Goal: Complete application form

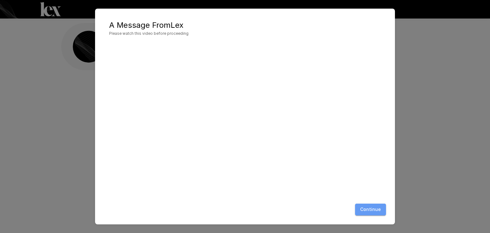
click at [376, 208] on button "Continue" at bounding box center [370, 210] width 31 height 12
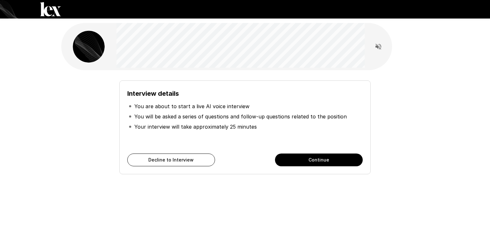
click at [305, 161] on button "Continue" at bounding box center [319, 159] width 88 height 13
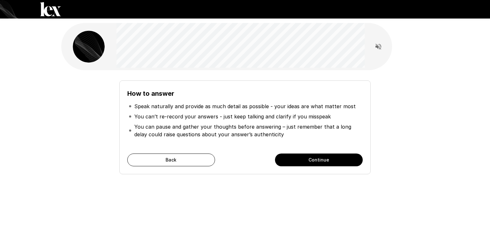
click at [329, 160] on button "Continue" at bounding box center [319, 159] width 88 height 13
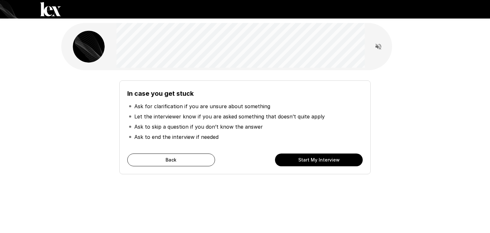
click at [308, 161] on button "Start My Interview" at bounding box center [319, 159] width 88 height 13
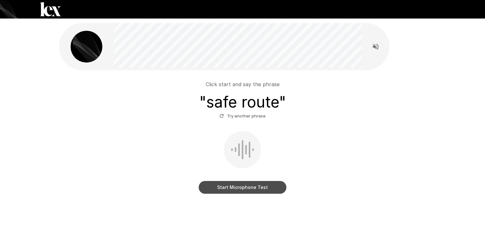
click at [258, 185] on button "Start Microphone Test" at bounding box center [243, 187] width 88 height 13
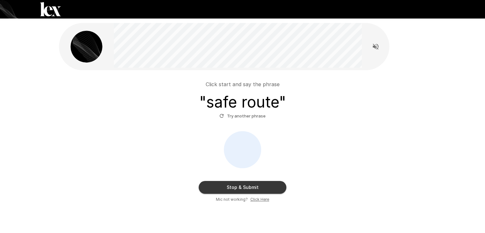
click at [242, 188] on button "Stop & Submit" at bounding box center [243, 187] width 88 height 13
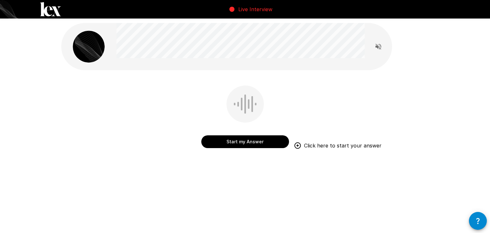
click at [243, 143] on button "Start my Answer" at bounding box center [245, 141] width 88 height 13
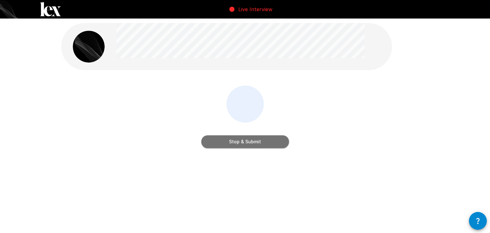
click at [245, 143] on button "Stop & Submit" at bounding box center [245, 141] width 88 height 13
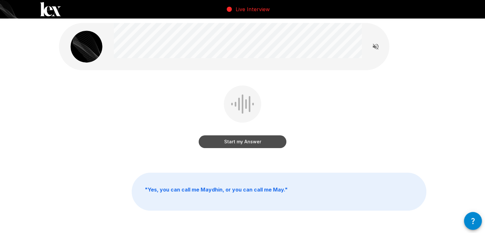
click at [219, 142] on button "Start my Answer" at bounding box center [243, 141] width 88 height 13
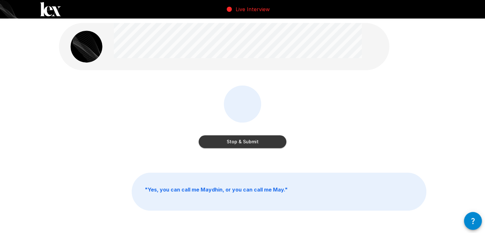
click at [232, 138] on button "Stop & Submit" at bounding box center [243, 141] width 88 height 13
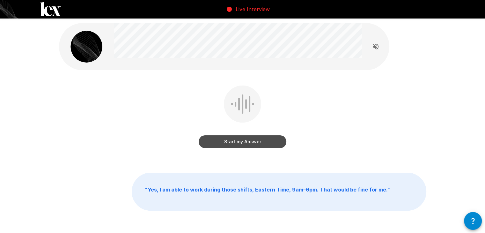
click at [236, 144] on button "Start my Answer" at bounding box center [243, 141] width 88 height 13
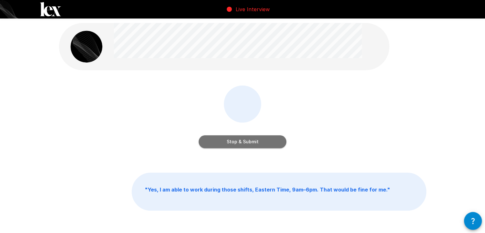
click at [231, 146] on button "Stop & Submit" at bounding box center [243, 141] width 88 height 13
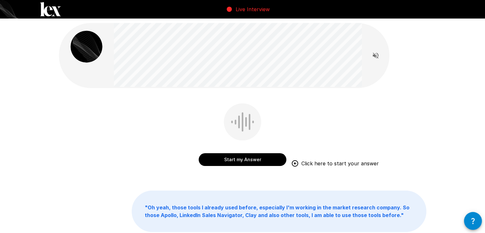
click at [237, 164] on button "Start my Answer" at bounding box center [243, 159] width 88 height 13
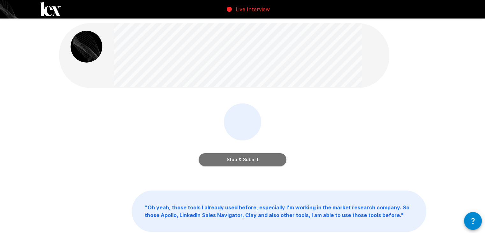
click at [244, 158] on button "Stop & Submit" at bounding box center [243, 159] width 88 height 13
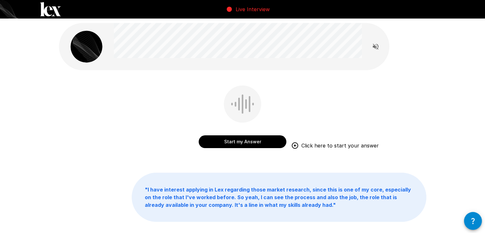
click at [232, 141] on button "Start my Answer" at bounding box center [243, 141] width 88 height 13
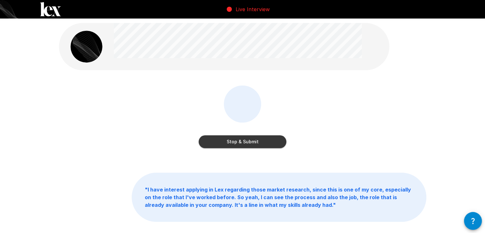
click at [242, 140] on button "Stop & Submit" at bounding box center [243, 141] width 88 height 13
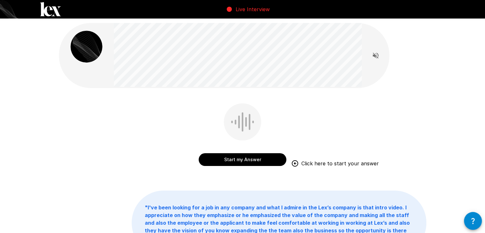
click at [255, 160] on button "Start my Answer" at bounding box center [243, 159] width 88 height 13
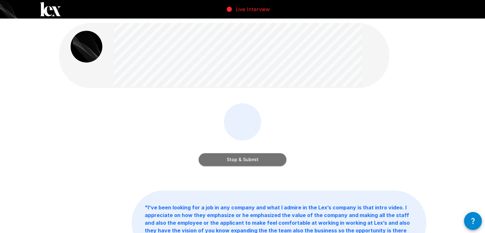
click at [242, 158] on button "Stop & Submit" at bounding box center [243, 159] width 88 height 13
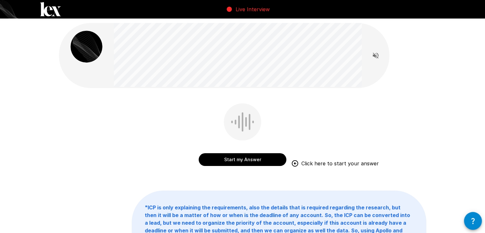
click at [221, 161] on button "Start my Answer" at bounding box center [243, 159] width 88 height 13
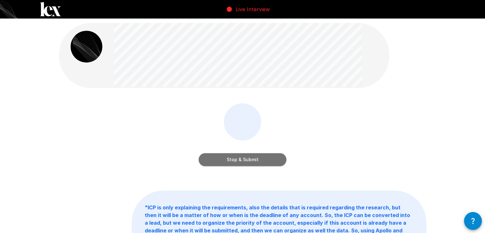
click at [226, 165] on button "Stop & Submit" at bounding box center [243, 159] width 88 height 13
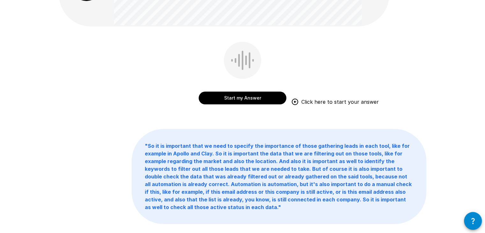
scroll to position [64, 0]
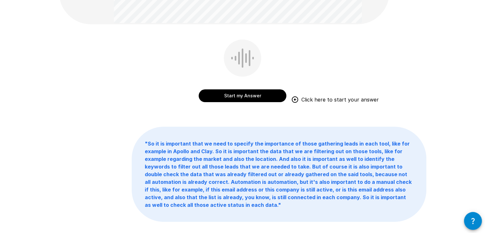
click at [229, 95] on button "Start my Answer" at bounding box center [243, 95] width 88 height 13
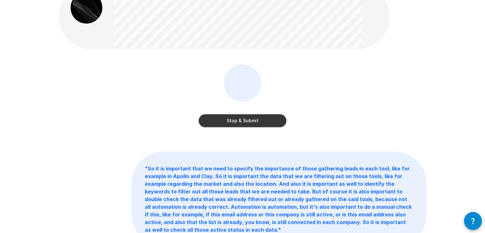
scroll to position [32, 0]
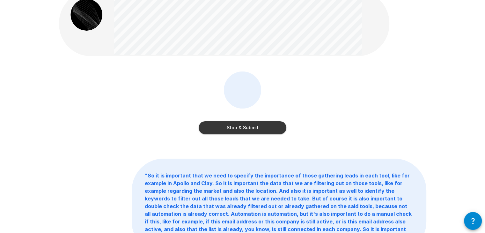
click at [235, 130] on button "Stop & Submit" at bounding box center [243, 127] width 88 height 13
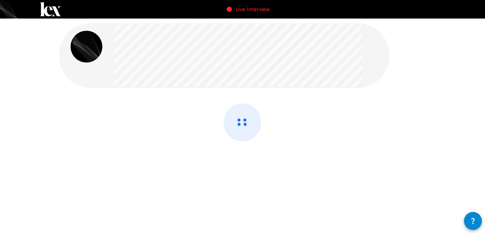
scroll to position [0, 0]
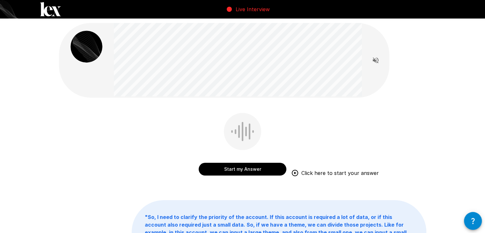
click at [245, 167] on button "Start my Answer" at bounding box center [243, 169] width 88 height 13
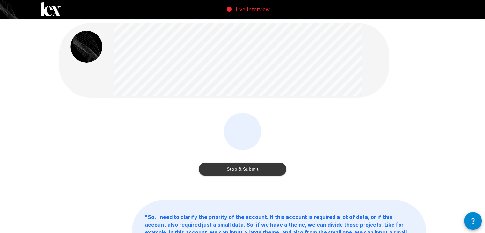
click at [243, 173] on button "Stop & Submit" at bounding box center [243, 169] width 88 height 13
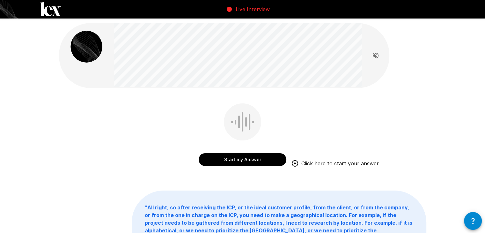
click at [253, 156] on button "Start my Answer" at bounding box center [243, 159] width 88 height 13
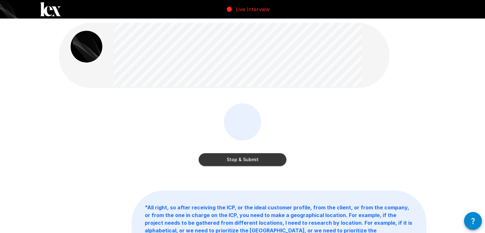
click at [240, 162] on button "Stop & Submit" at bounding box center [243, 159] width 88 height 13
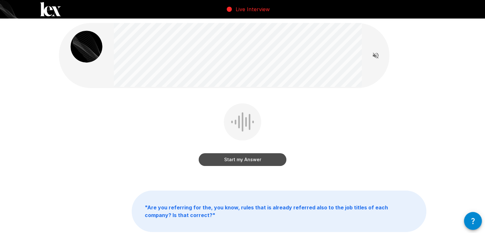
click at [236, 161] on button "Start my Answer" at bounding box center [243, 159] width 88 height 13
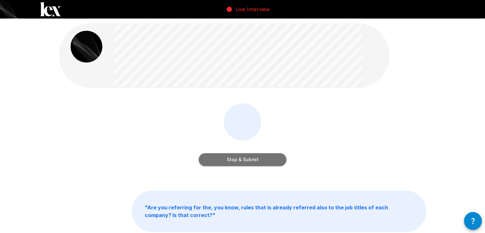
click at [252, 157] on button "Stop & Submit" at bounding box center [243, 159] width 88 height 13
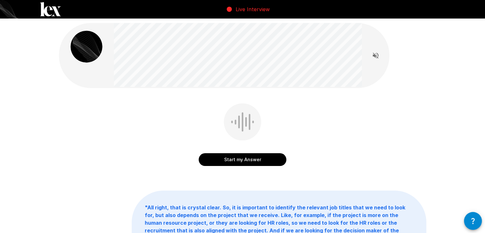
click at [271, 163] on button "Start my Answer" at bounding box center [243, 159] width 88 height 13
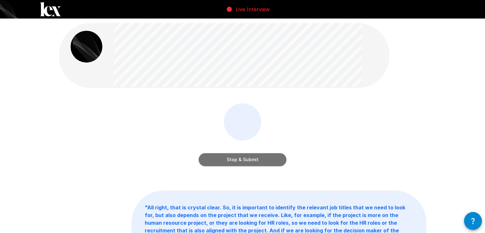
click at [230, 164] on button "Stop & Submit" at bounding box center [243, 159] width 88 height 13
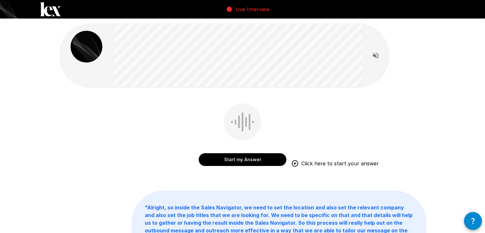
click at [226, 158] on button "Start my Answer" at bounding box center [243, 159] width 88 height 13
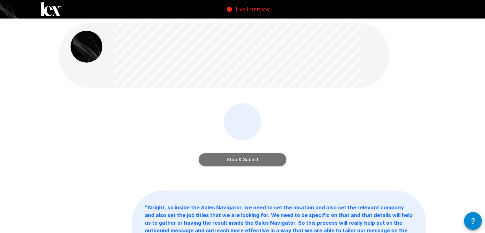
click at [241, 163] on button "Stop & Submit" at bounding box center [243, 159] width 88 height 13
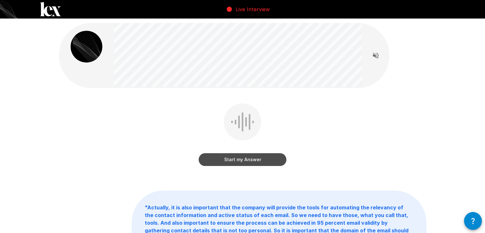
click at [223, 164] on button "Start my Answer" at bounding box center [243, 159] width 88 height 13
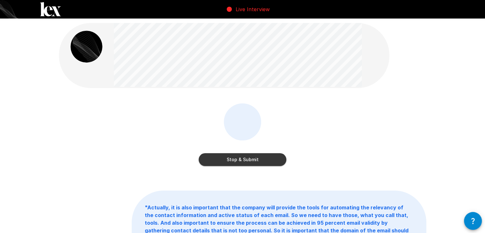
click at [243, 161] on button "Stop & Submit" at bounding box center [243, 159] width 88 height 13
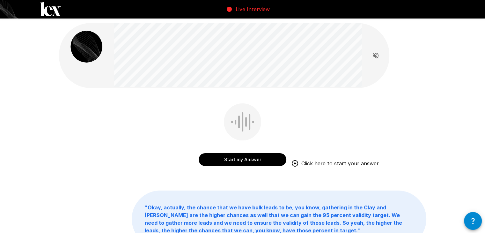
click at [260, 154] on button "Start my Answer" at bounding box center [243, 159] width 88 height 13
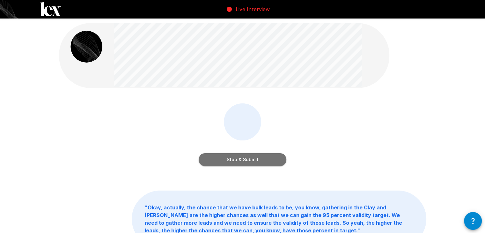
click at [233, 160] on button "Stop & Submit" at bounding box center [243, 159] width 88 height 13
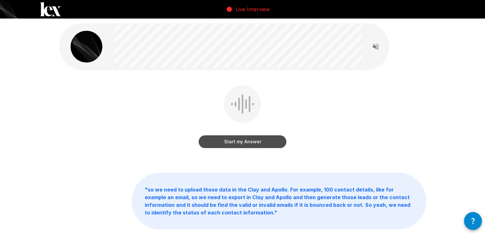
click at [250, 140] on button "Start my Answer" at bounding box center [243, 141] width 88 height 13
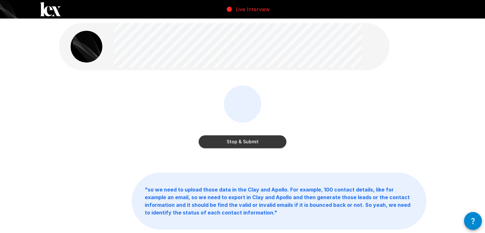
click at [249, 139] on button "Stop & Submit" at bounding box center [243, 141] width 88 height 13
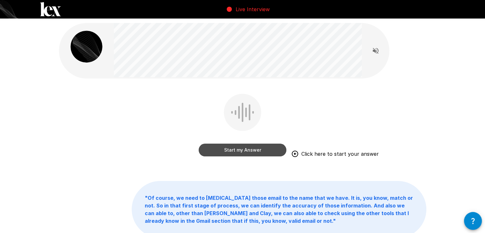
click at [251, 150] on button "Start my Answer" at bounding box center [243, 150] width 88 height 13
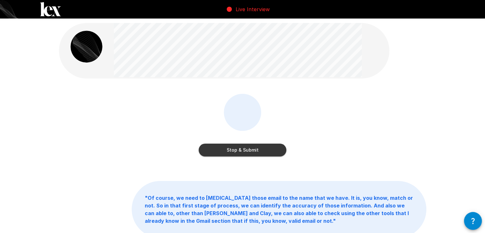
click at [247, 148] on button "Stop & Submit" at bounding box center [243, 150] width 88 height 13
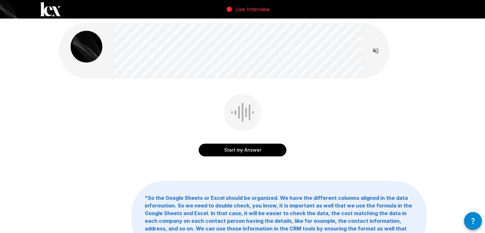
click at [249, 148] on button "Start my Answer" at bounding box center [243, 150] width 88 height 13
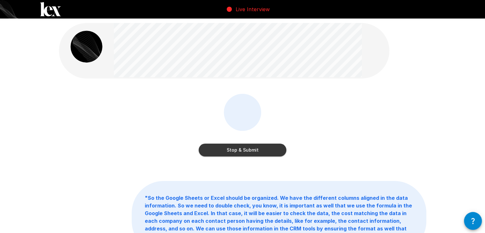
click at [250, 146] on button "Stop & Submit" at bounding box center [243, 150] width 88 height 13
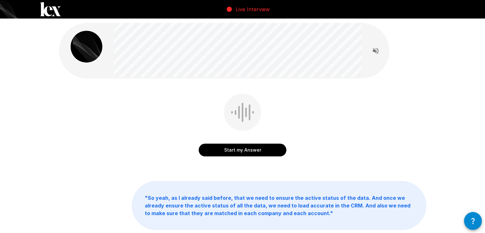
click at [248, 151] on button "Start my Answer" at bounding box center [243, 150] width 88 height 13
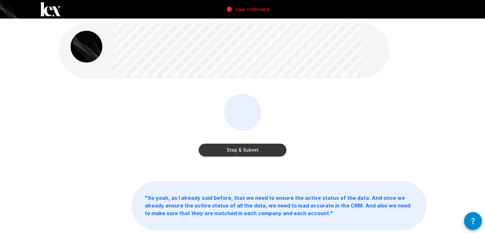
click at [268, 149] on button "Stop & Submit" at bounding box center [243, 150] width 88 height 13
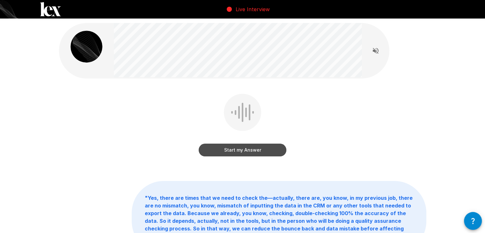
click at [257, 147] on button "Start my Answer" at bounding box center [243, 150] width 88 height 13
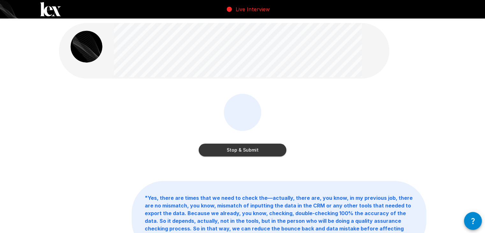
click at [230, 151] on button "Stop & Submit" at bounding box center [243, 150] width 88 height 13
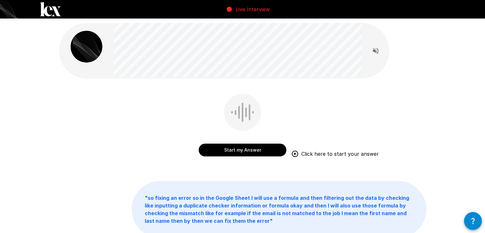
click at [270, 152] on button "Start my Answer" at bounding box center [243, 150] width 88 height 13
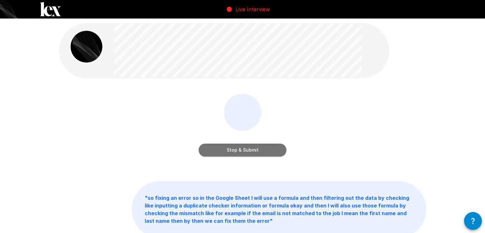
click at [240, 146] on button "Stop & Submit" at bounding box center [243, 150] width 88 height 13
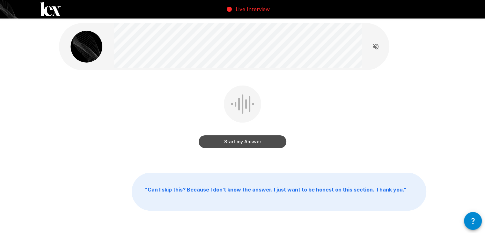
click at [264, 138] on button "Start my Answer" at bounding box center [243, 141] width 88 height 13
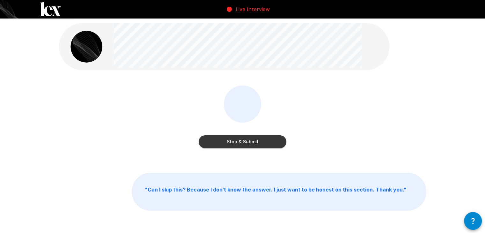
drag, startPoint x: 228, startPoint y: 146, endPoint x: 170, endPoint y: 156, distance: 59.0
click at [228, 145] on button "Stop & Submit" at bounding box center [243, 141] width 88 height 13
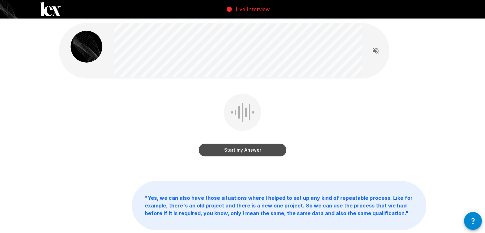
click at [248, 148] on button "Start my Answer" at bounding box center [243, 150] width 88 height 13
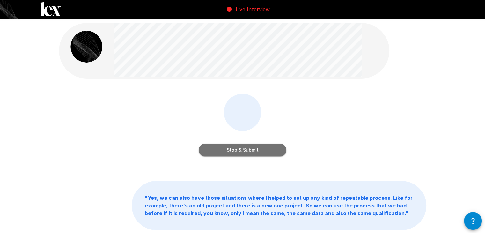
click at [255, 152] on button "Stop & Submit" at bounding box center [243, 150] width 88 height 13
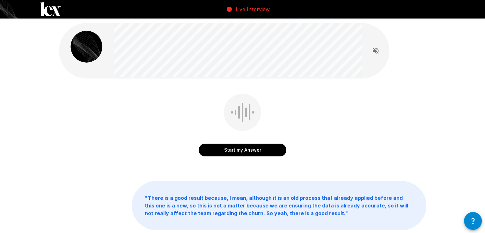
click at [237, 154] on button "Start my Answer" at bounding box center [243, 150] width 88 height 13
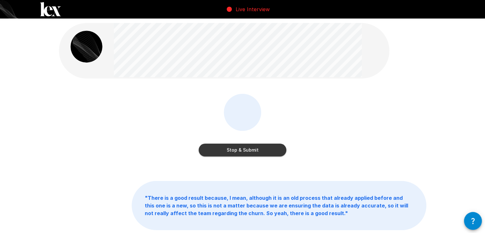
click at [265, 153] on button "Stop & Submit" at bounding box center [243, 150] width 88 height 13
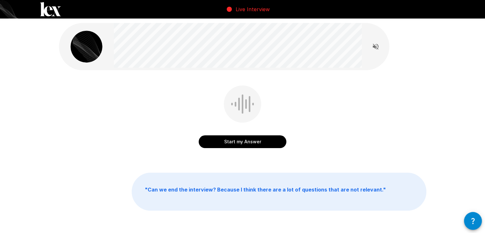
click at [266, 139] on button "Start my Answer" at bounding box center [243, 141] width 88 height 13
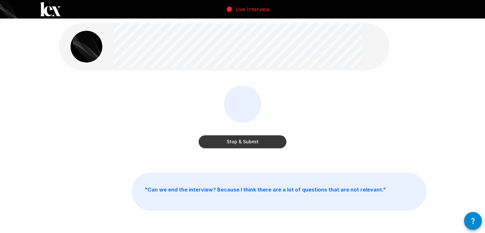
click at [238, 142] on button "Stop & Submit" at bounding box center [243, 141] width 88 height 13
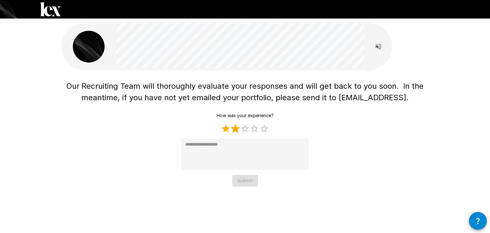
click at [237, 130] on label "2 Stars" at bounding box center [236, 129] width 10 height 10
type textarea "*"
click at [243, 181] on button "Submit" at bounding box center [245, 181] width 26 height 12
